Goal: Information Seeking & Learning: Learn about a topic

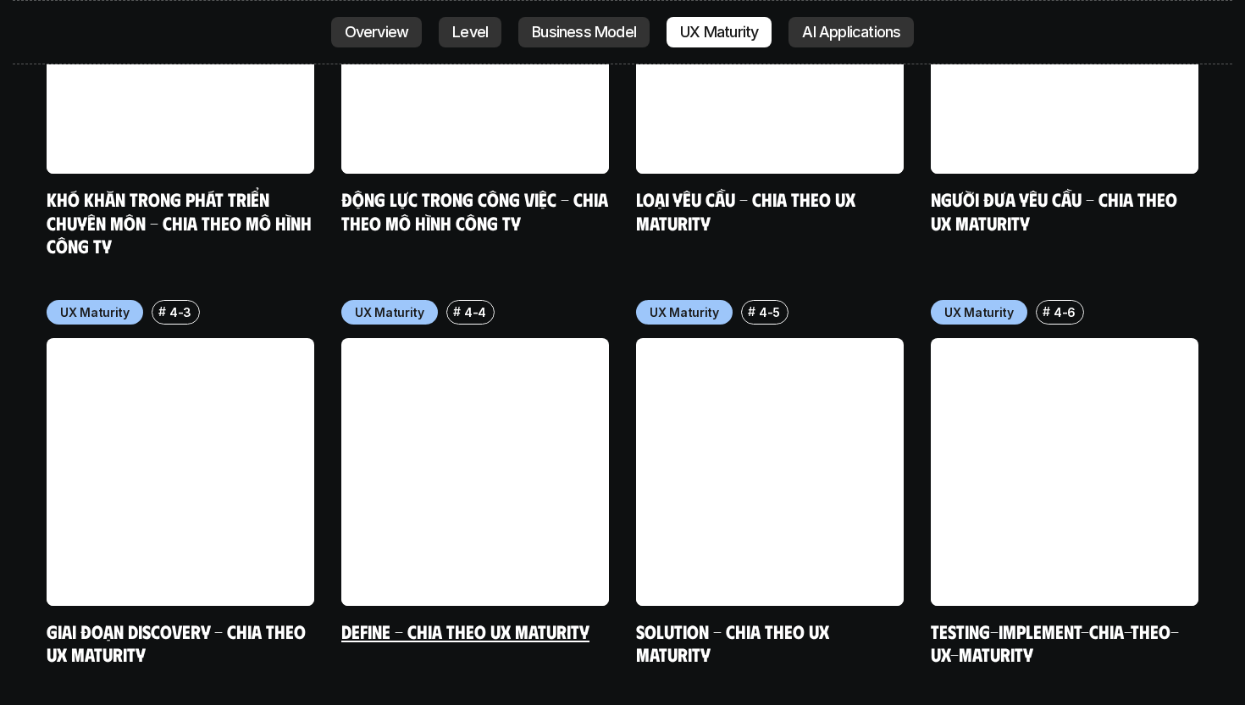
scroll to position [8038, 0]
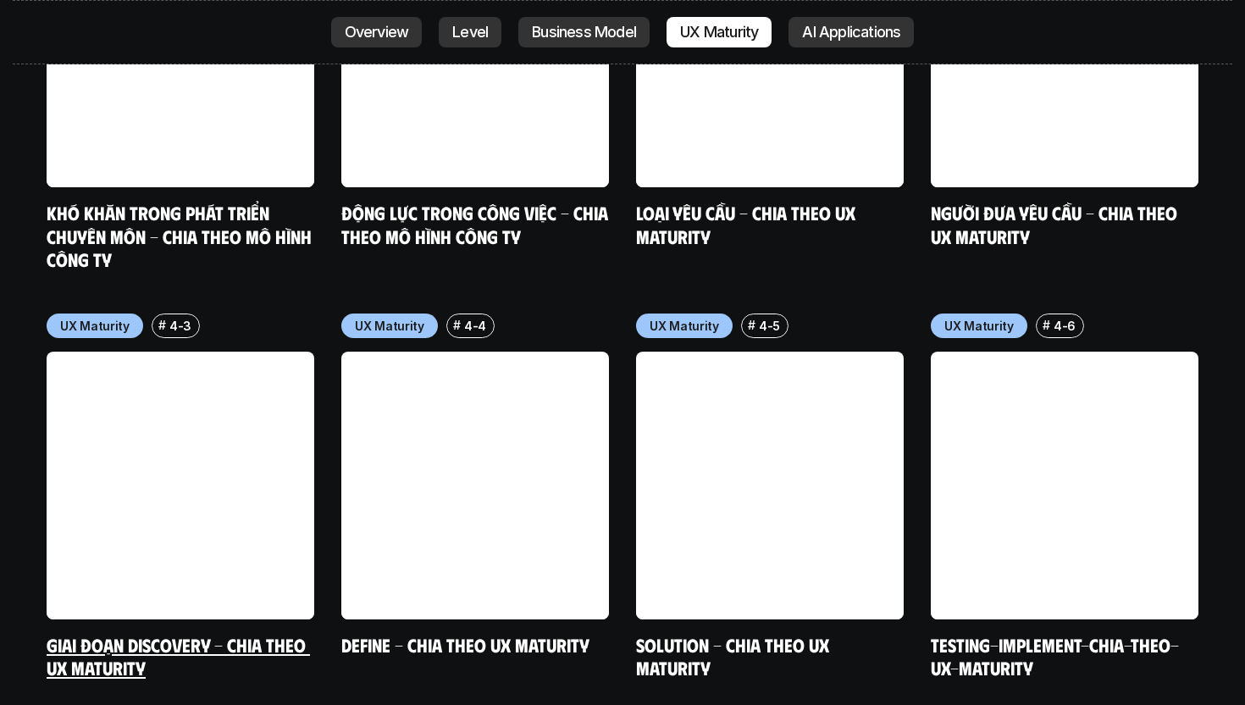
click at [284, 448] on link at bounding box center [181, 485] width 268 height 268
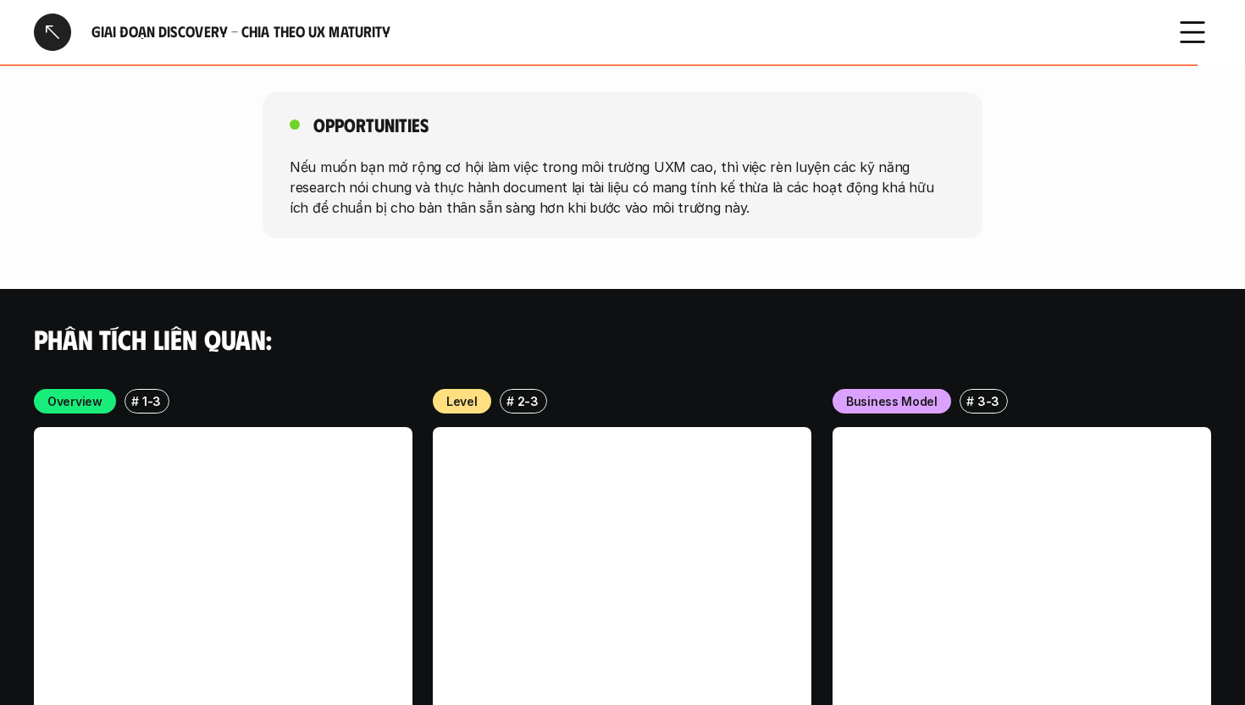
scroll to position [3203, 0]
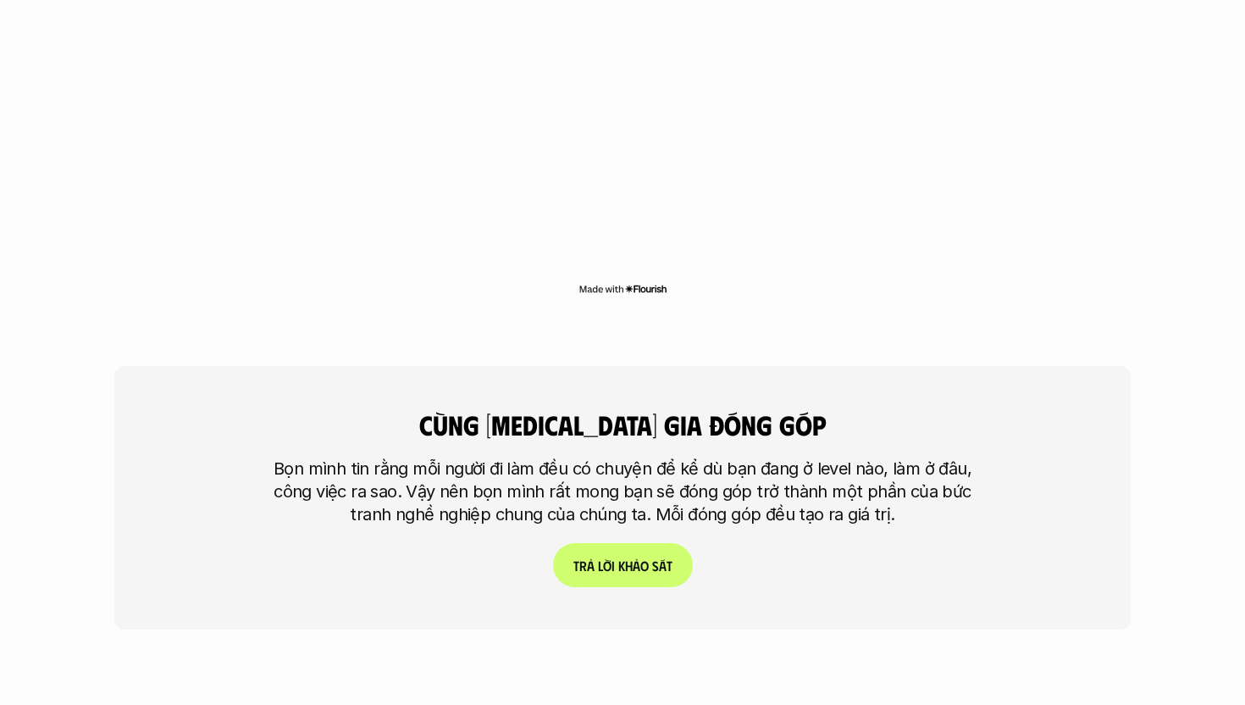
scroll to position [3941, 0]
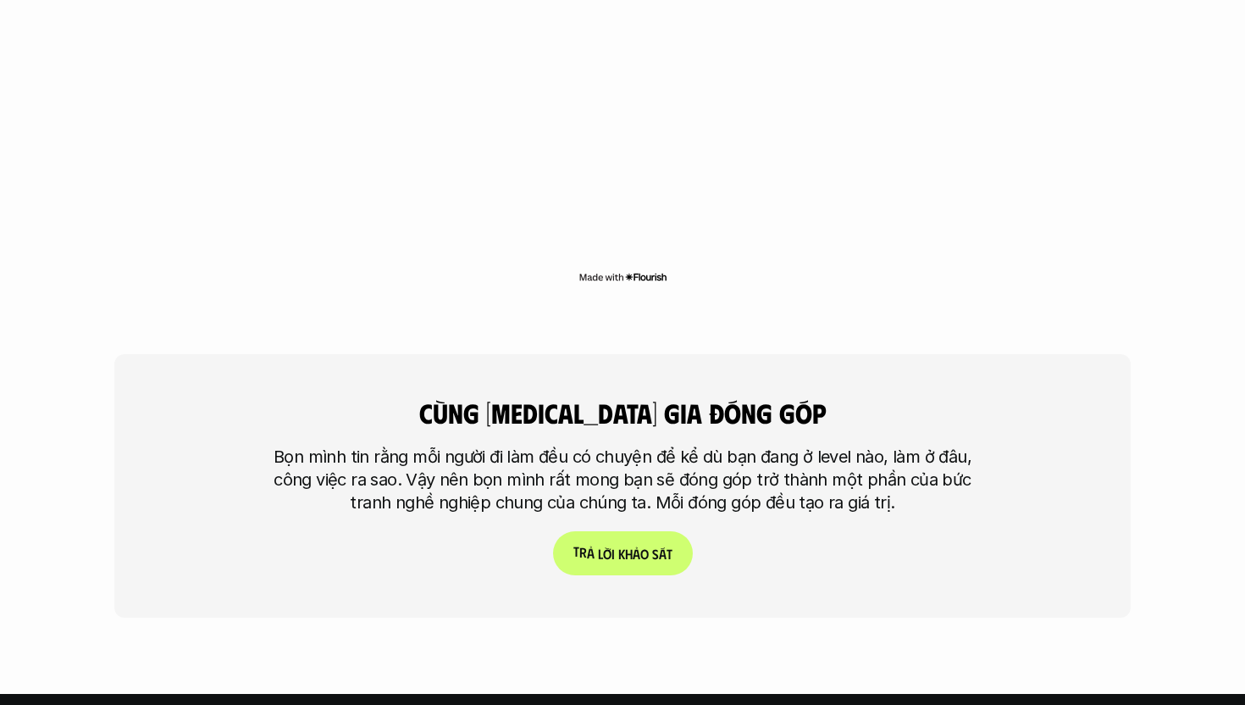
click at [609, 531] on link "T r ả l ờ i k h ả o s á t" at bounding box center [623, 553] width 140 height 44
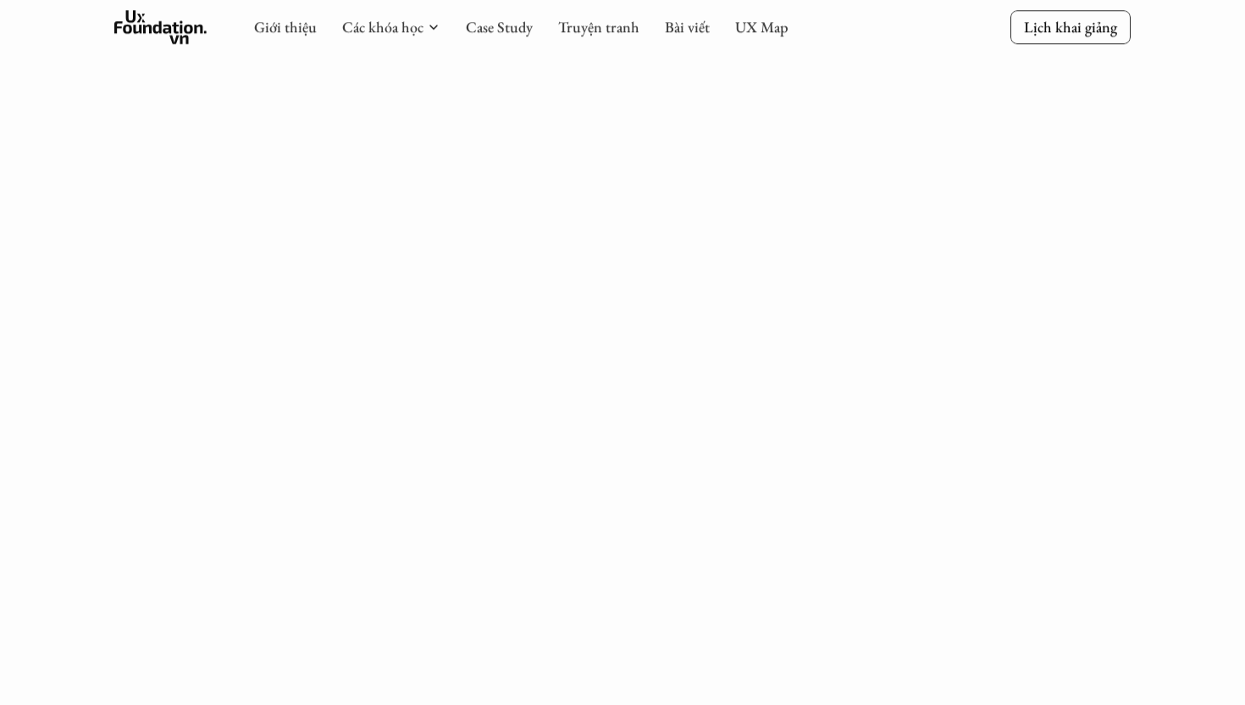
scroll to position [656, 0]
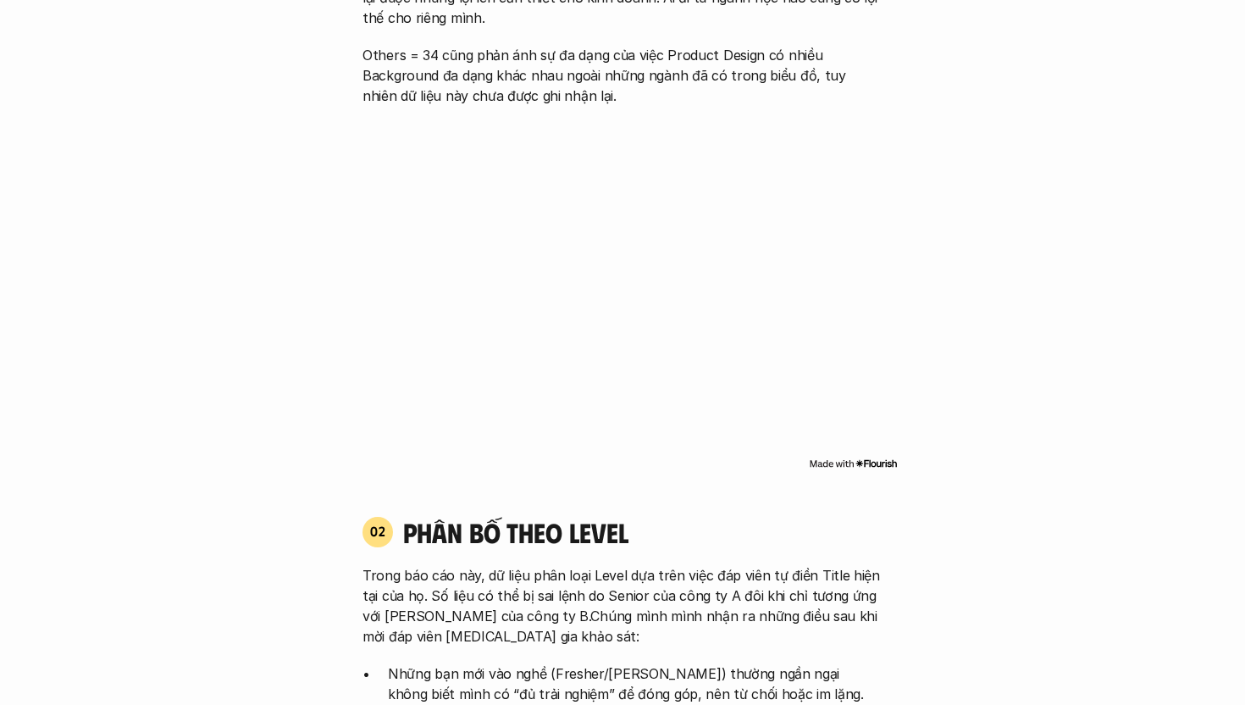
scroll to position [1748, 0]
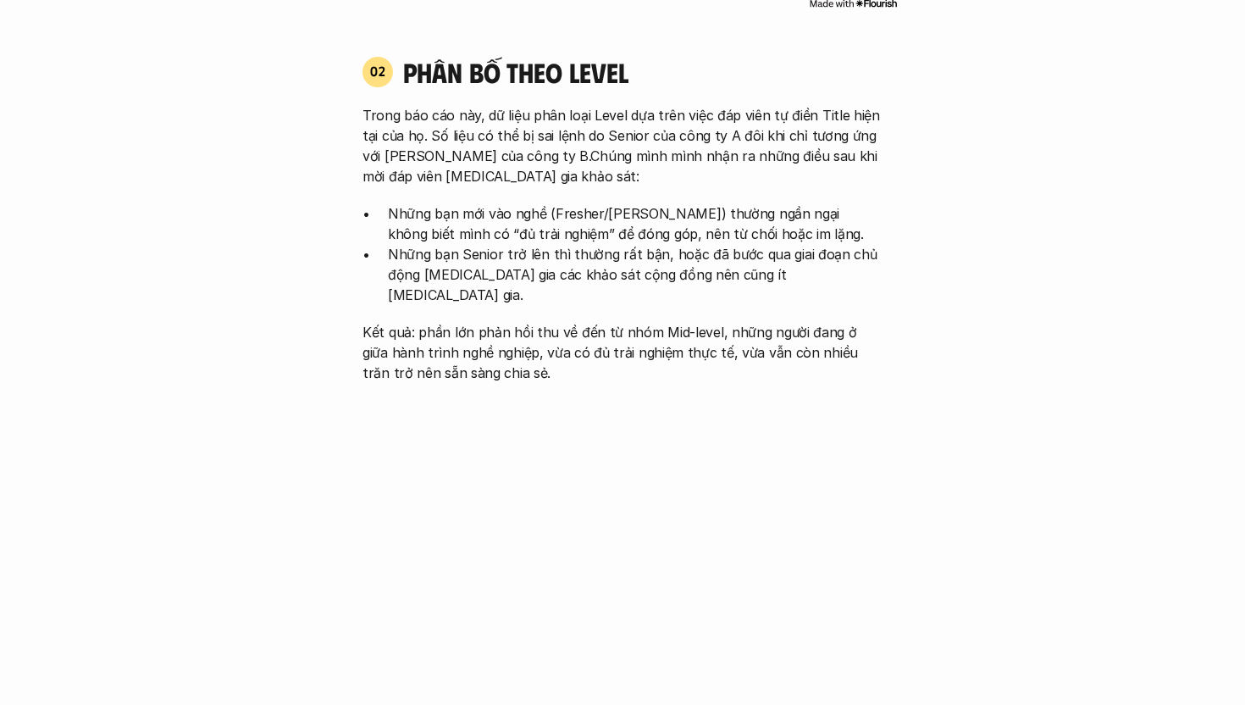
click at [430, 328] on p "Kết quả: phần lớn phản hồi thu về đến từ nhóm Mid-level, những người đang ở giữ…" at bounding box center [622, 352] width 520 height 61
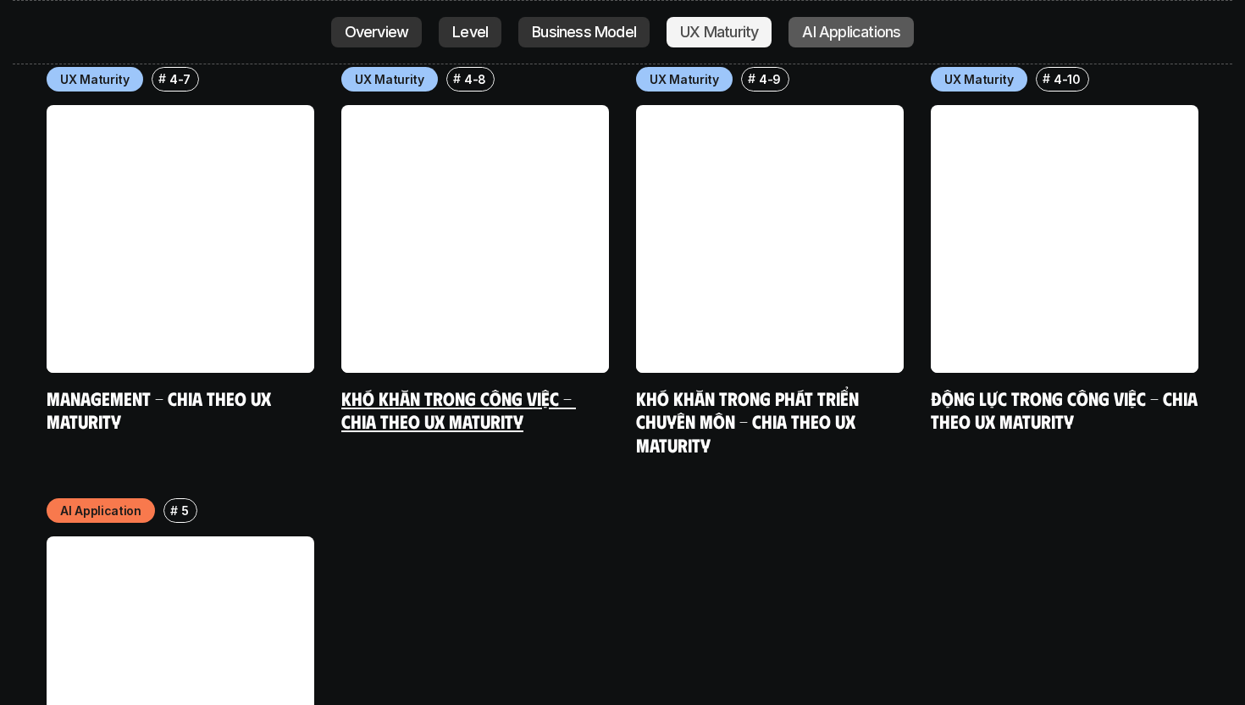
scroll to position [8727, 0]
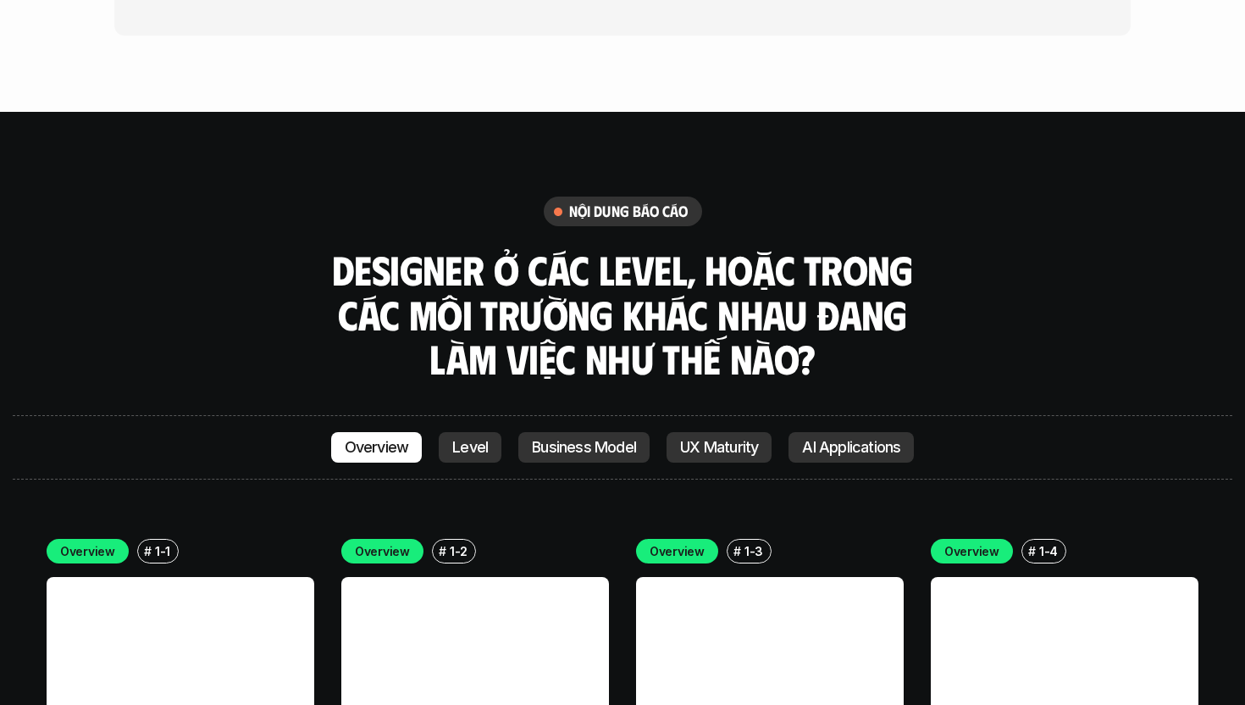
scroll to position [4825, 0]
